Goal: Information Seeking & Learning: Learn about a topic

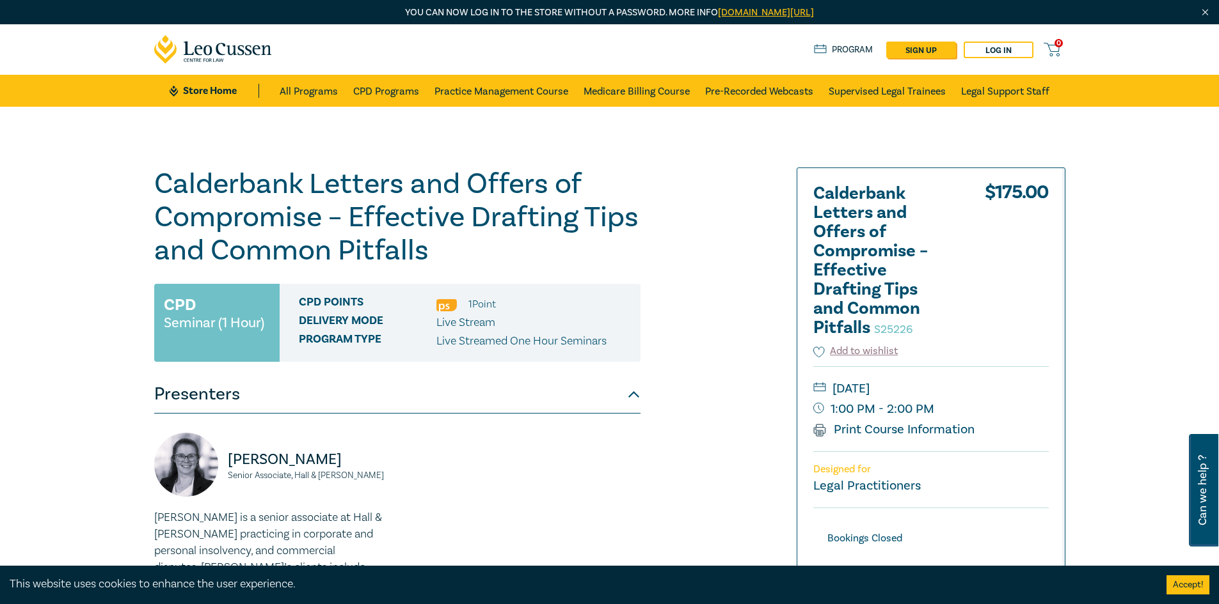
drag, startPoint x: 371, startPoint y: 242, endPoint x: 141, endPoint y: 185, distance: 237.4
click at [141, 185] on div "Calderbank Letters and Offers of Compromise – Effective Drafting Tips and Commo…" at bounding box center [609, 487] width 1219 height 761
copy h1 "Calderbank Letters and Offers of Compromise – Effective Drafting Tips and Commo…"
click at [755, 371] on div "Calderbank Letters and Offers of Compromise – Effective Drafting Tips and Commo…" at bounding box center [454, 488] width 617 height 640
click at [752, 90] on link "Pre-Recorded Webcasts" at bounding box center [759, 91] width 108 height 32
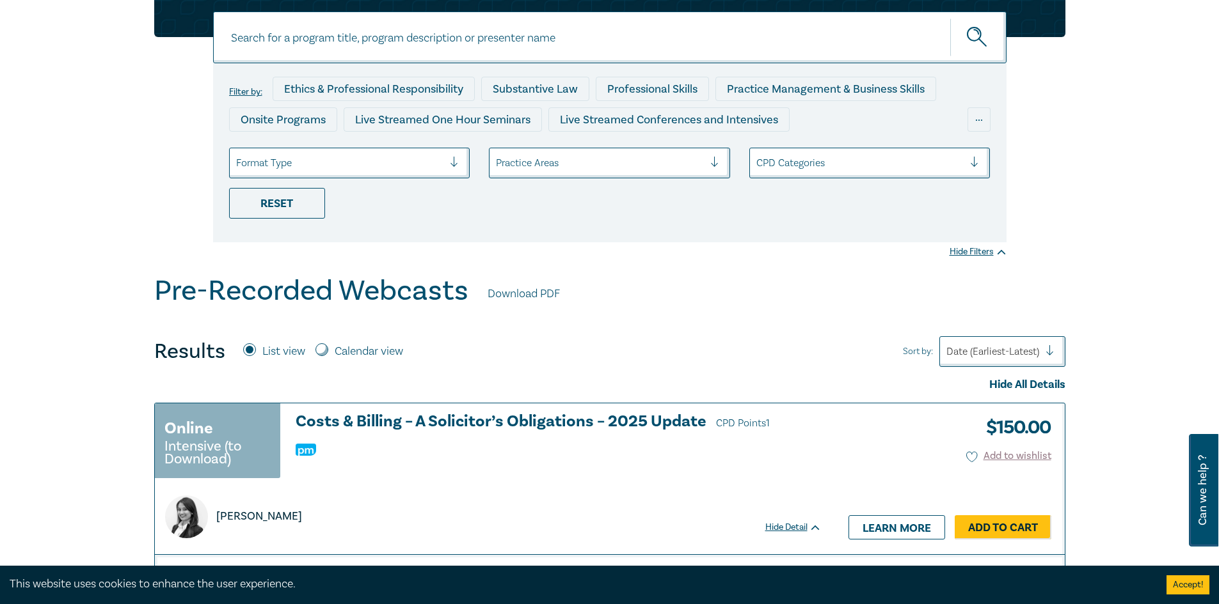
scroll to position [128, 0]
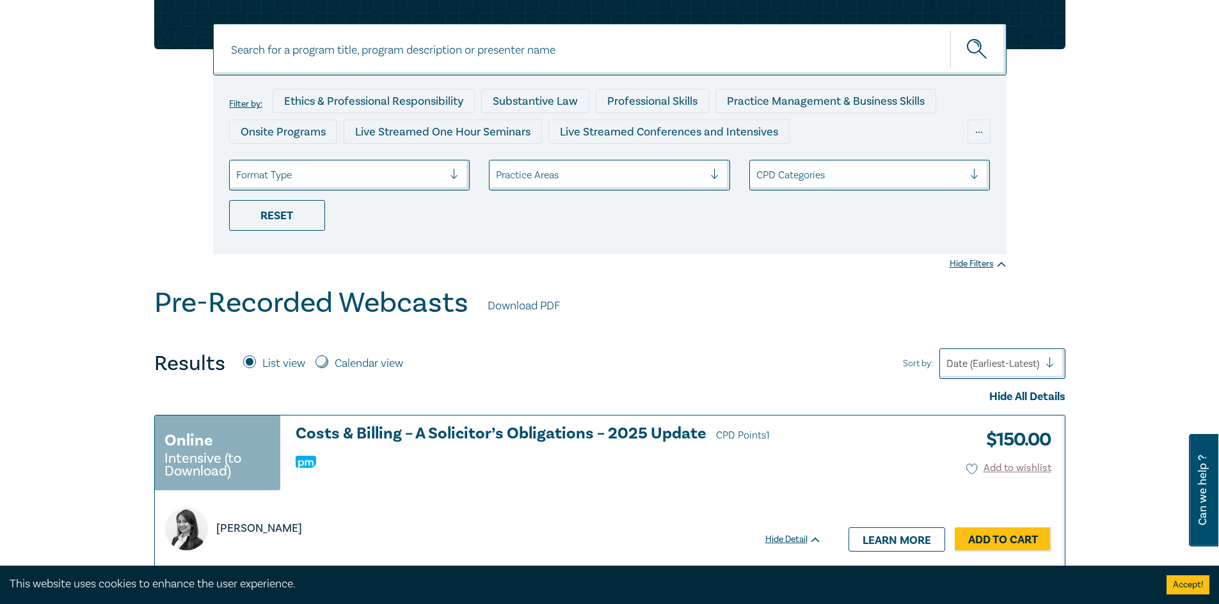
click at [454, 46] on input at bounding box center [609, 50] width 793 height 52
paste input "Calderbank Letters and Offers of Compromise – Effective Drafting Tips and Commo…"
type input "Calderbank Letters and Offers of Compromise – Effective Drafting Tips and Commo…"
click at [950, 30] on button "submit" at bounding box center [978, 49] width 56 height 39
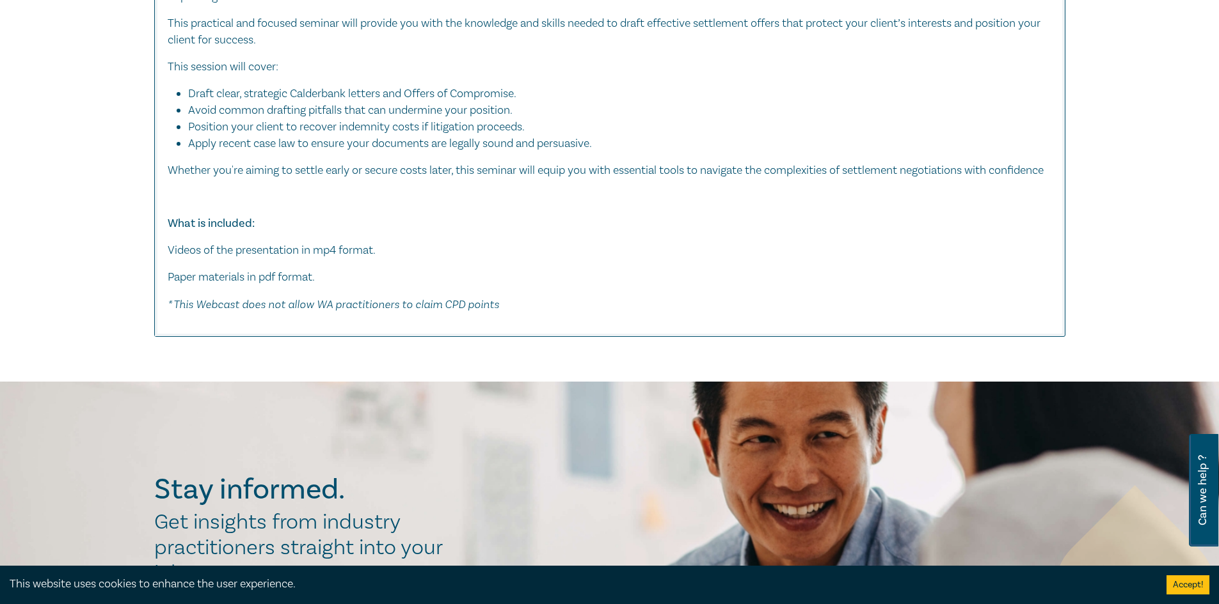
scroll to position [768, 0]
